Goal: Manage account settings

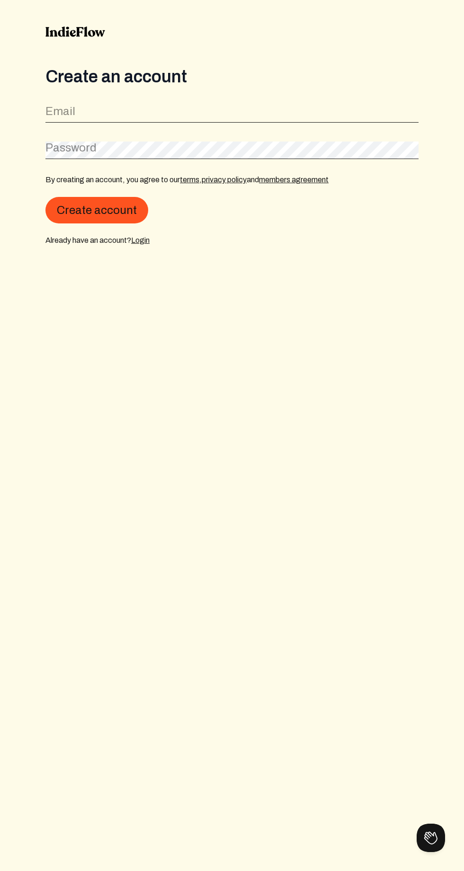
click at [145, 241] on link "Login" at bounding box center [140, 240] width 18 height 8
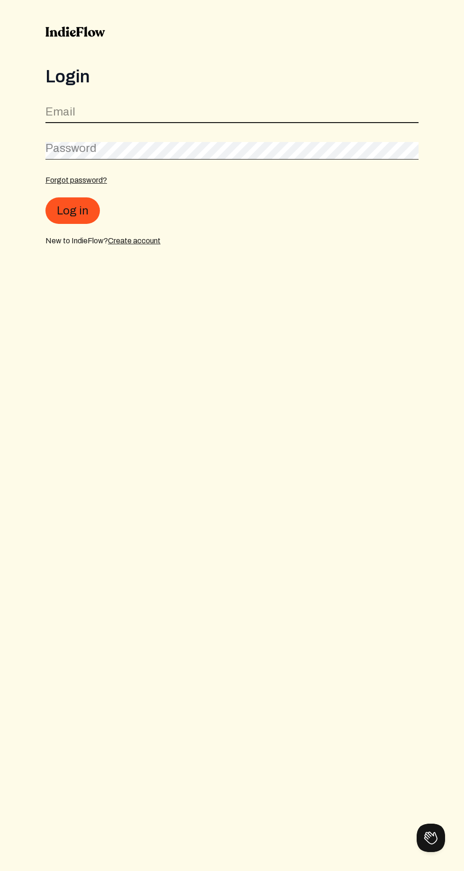
click at [261, 111] on input "email" at bounding box center [231, 114] width 373 height 18
type input "[EMAIL_ADDRESS][DOMAIN_NAME]"
click at [45, 197] on button "Log in" at bounding box center [72, 210] width 54 height 27
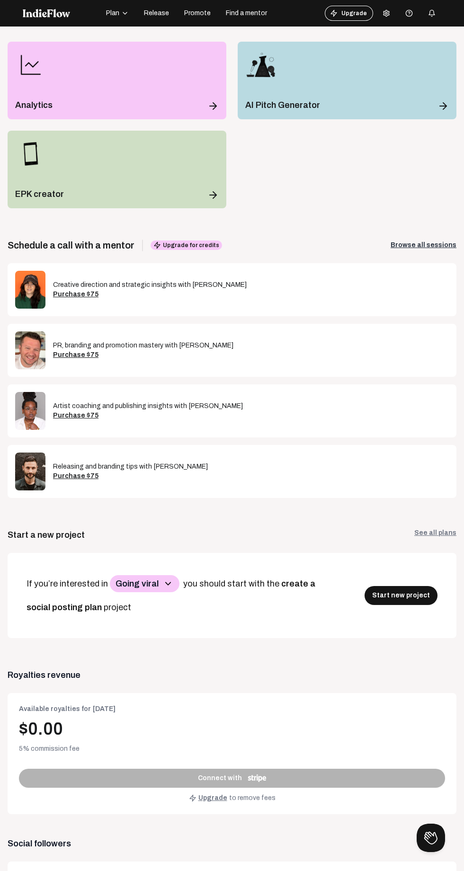
scroll to position [125, 0]
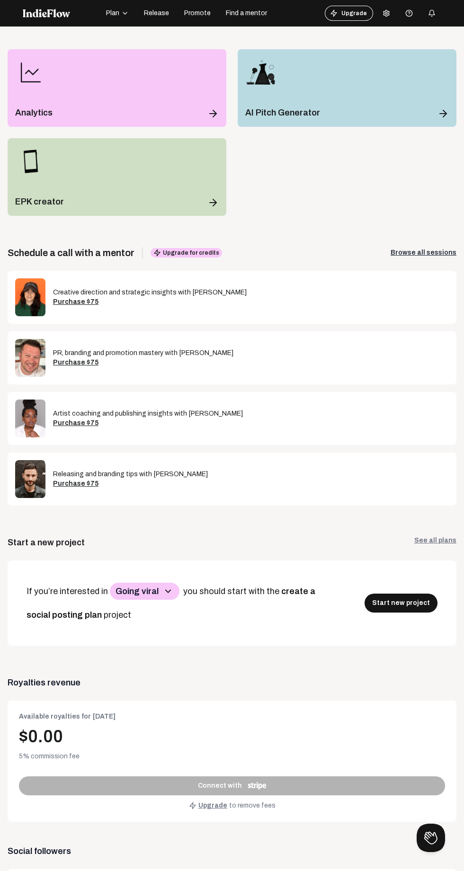
click at [162, 11] on span "Release" at bounding box center [156, 13] width 25 height 9
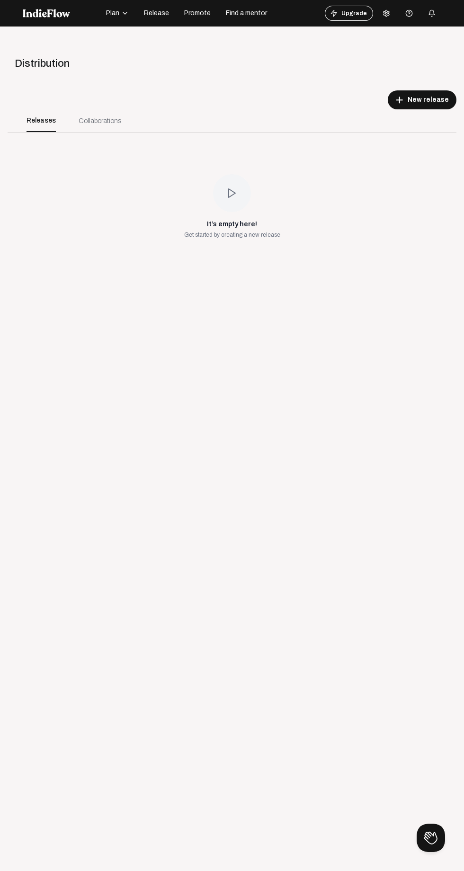
click at [74, 129] on div "Collaborations" at bounding box center [99, 120] width 65 height 23
click at [95, 120] on div "Collaborations" at bounding box center [100, 121] width 43 height 10
click at [72, 115] on div "Collaborations" at bounding box center [99, 120] width 65 height 23
click at [89, 58] on div "Distribution" at bounding box center [231, 64] width 470 height 16
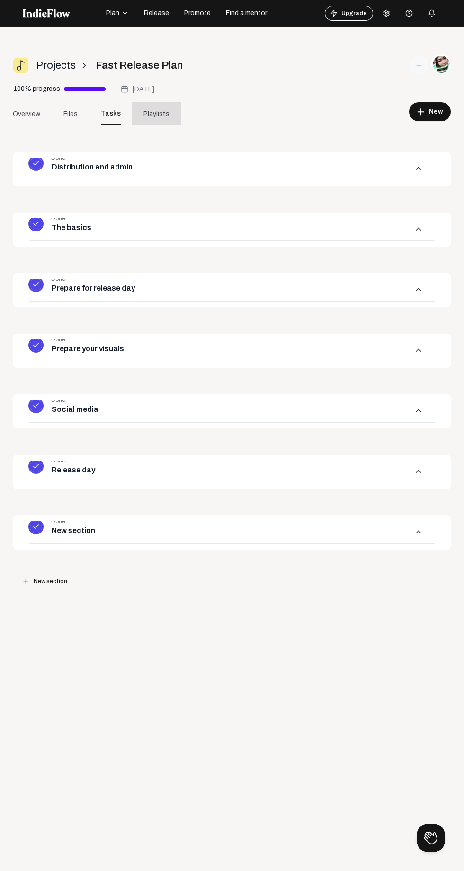
click at [160, 118] on span "Playlists" at bounding box center [156, 114] width 26 height 10
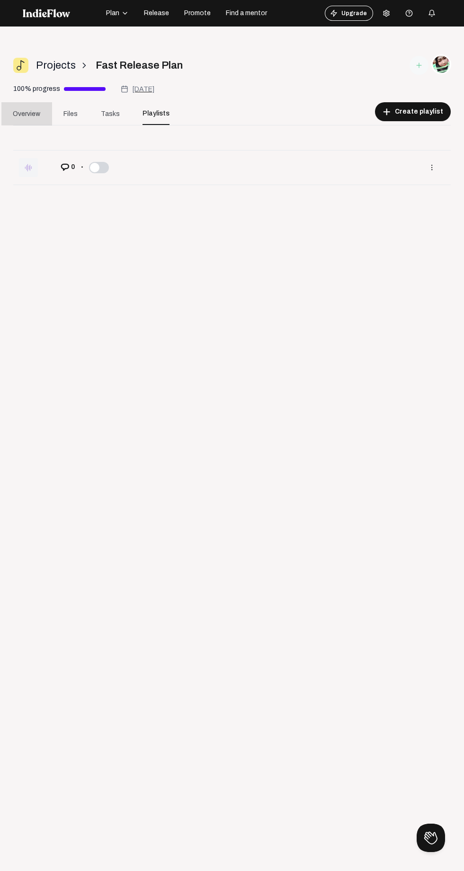
click at [39, 122] on link "Overview" at bounding box center [26, 113] width 50 height 23
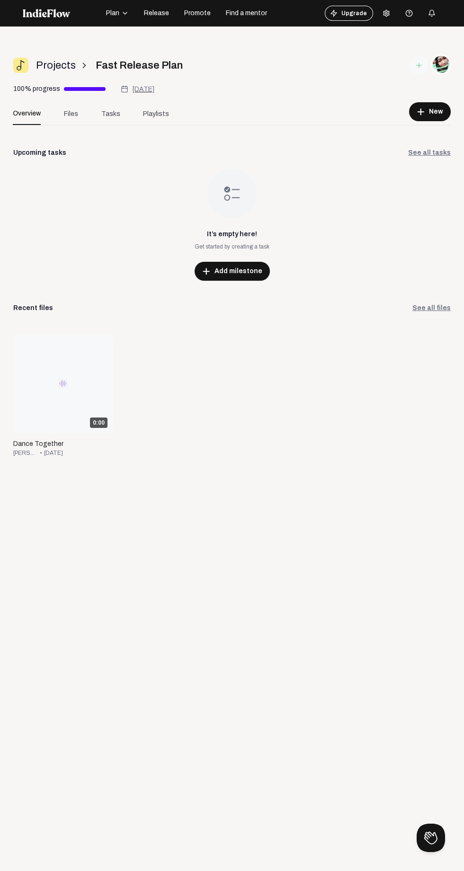
click at [386, 13] on icon at bounding box center [387, 13] width 8 height 8
click at [417, 27] on link "Profile" at bounding box center [415, 33] width 68 height 12
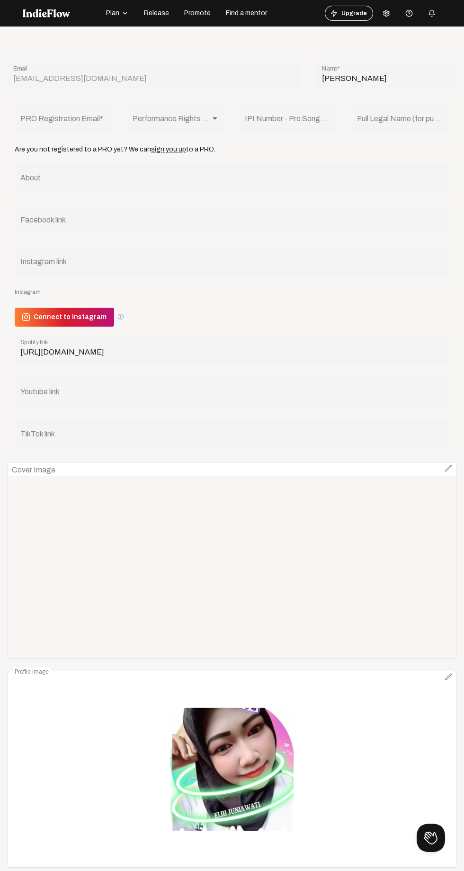
scroll to position [42, 0]
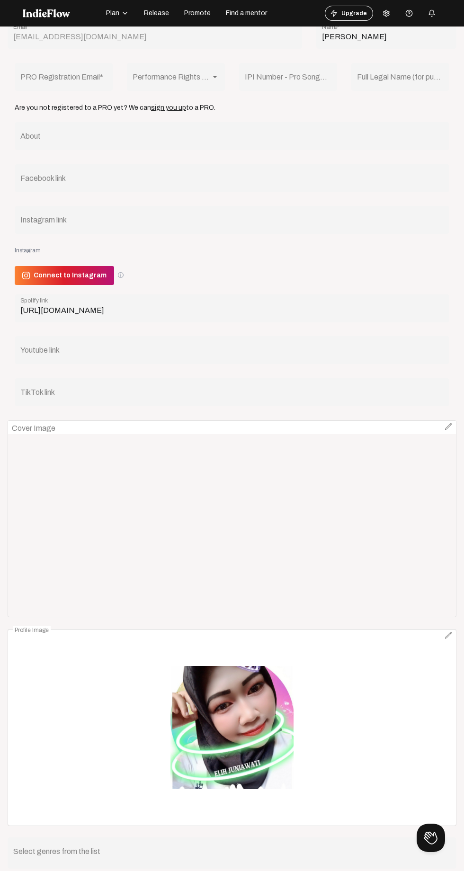
click at [268, 714] on img at bounding box center [232, 728] width 448 height 196
click at [445, 639] on icon at bounding box center [449, 636] width 8 height 8
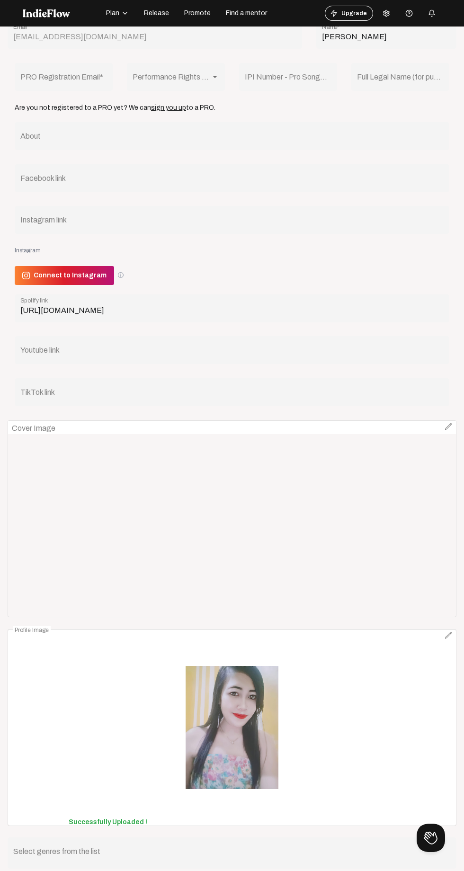
scroll to position [0, 0]
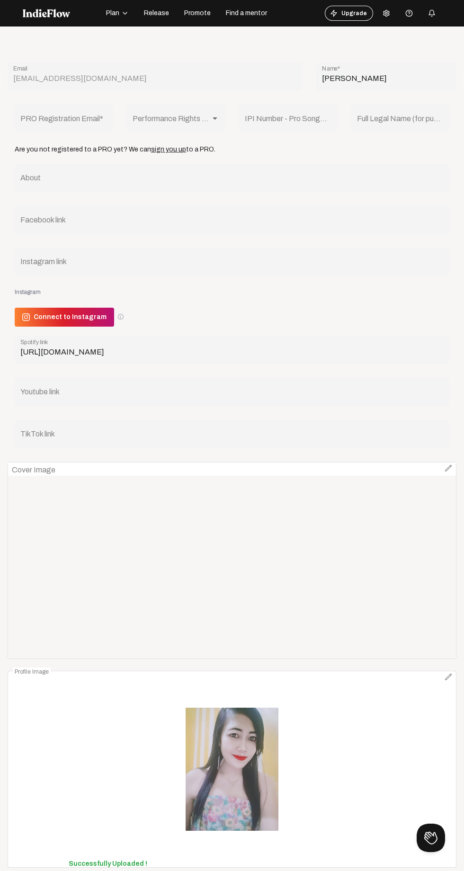
click at [296, 121] on input "IPI Number - Pro Songwriter Account Number (Optional) *" at bounding box center [288, 120] width 87 height 9
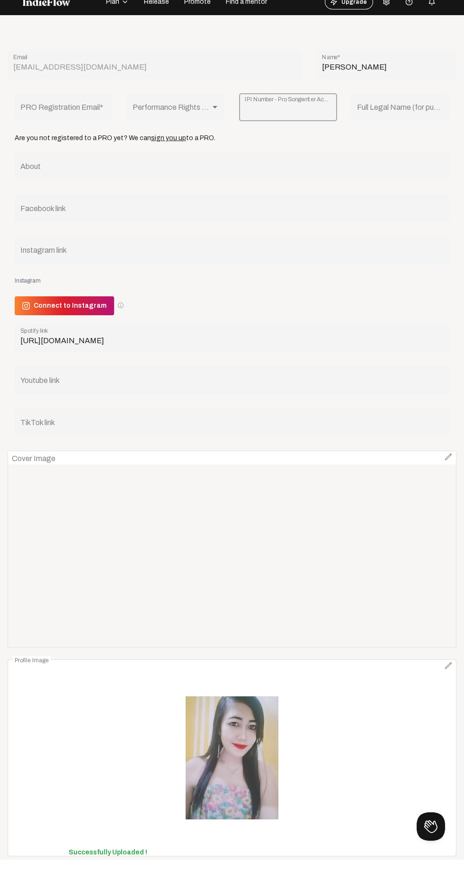
click at [400, 123] on input "Full Legal Name (for publishing purposes) *" at bounding box center [400, 120] width 87 height 9
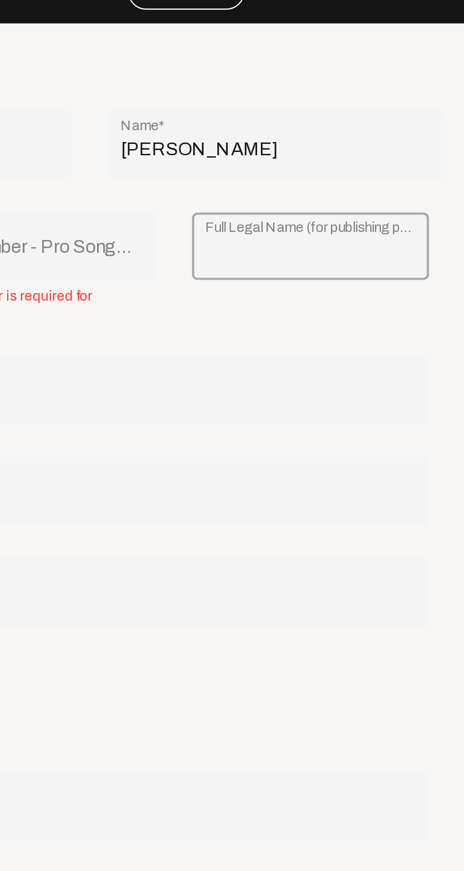
scroll to position [0, 0]
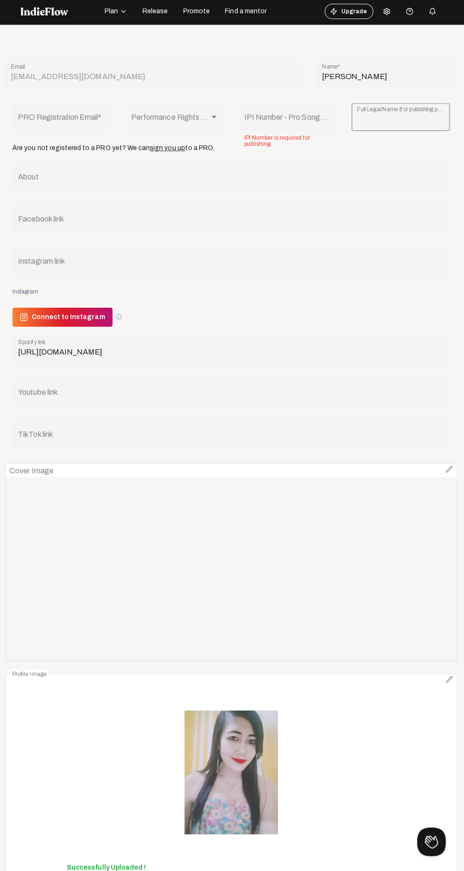
click at [205, 15] on span "Promote" at bounding box center [197, 13] width 27 height 9
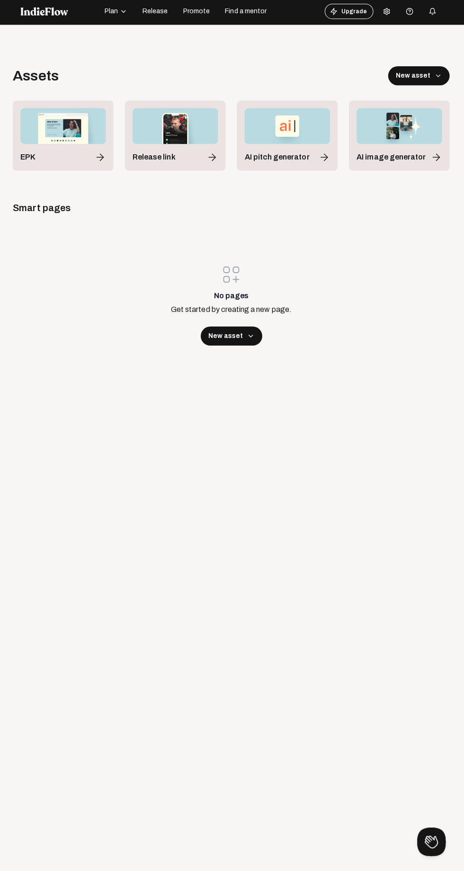
click at [357, 11] on button "Upgrade" at bounding box center [349, 13] width 48 height 15
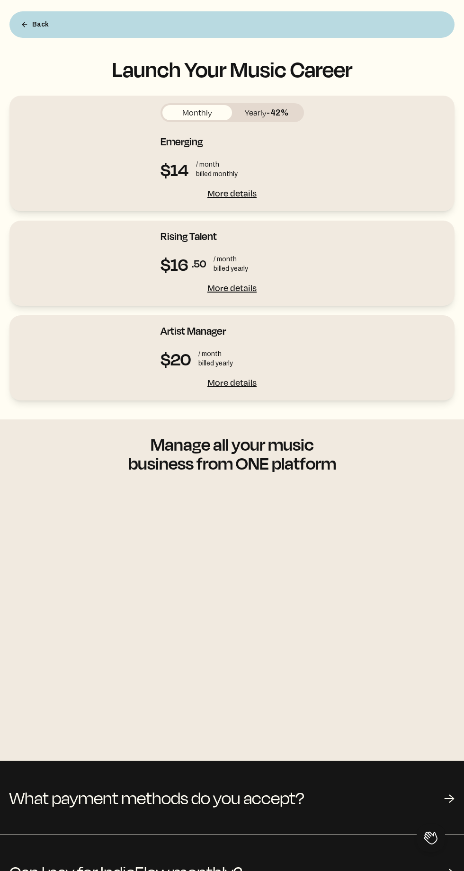
click at [41, 26] on button "Back" at bounding box center [34, 24] width 43 height 19
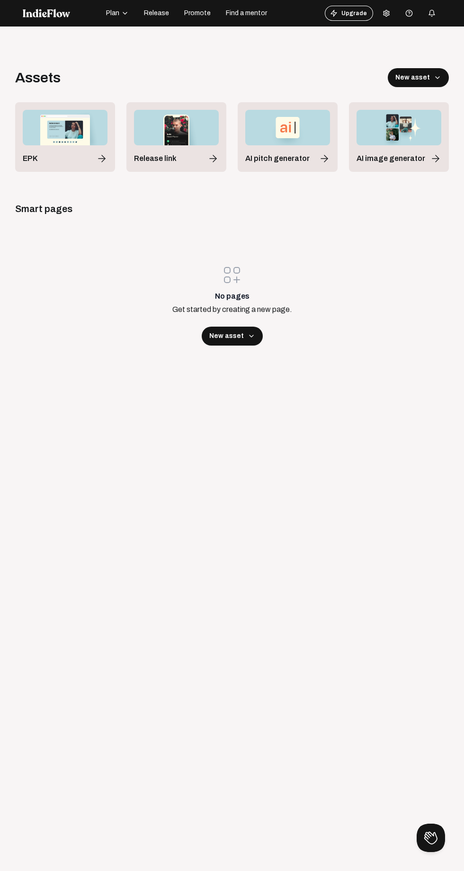
click at [122, 17] on icon "button" at bounding box center [125, 13] width 8 height 8
click at [128, 59] on div "Calendar" at bounding box center [131, 59] width 55 height 17
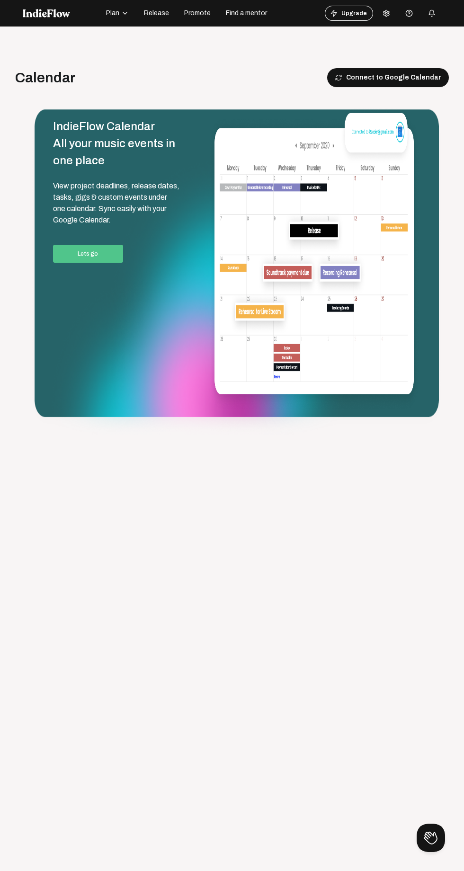
click at [128, 11] on icon "button" at bounding box center [125, 13] width 8 height 8
click at [131, 59] on div "Calendar" at bounding box center [131, 59] width 55 height 17
click at [125, 13] on icon "button" at bounding box center [125, 13] width 8 height 8
click at [147, 42] on div "Track library" at bounding box center [131, 38] width 55 height 17
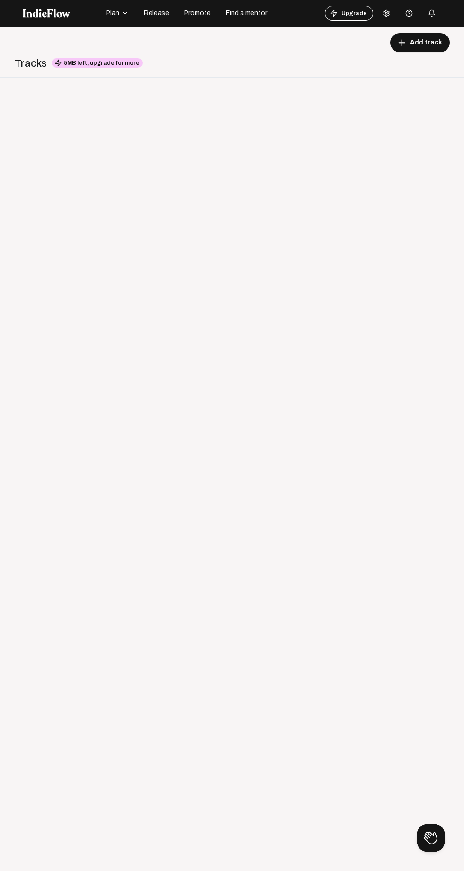
click at [385, 13] on circle at bounding box center [386, 13] width 2 height 2
click at [421, 73] on link "Payment Settings" at bounding box center [415, 73] width 68 height 12
